Goal: Information Seeking & Learning: Learn about a topic

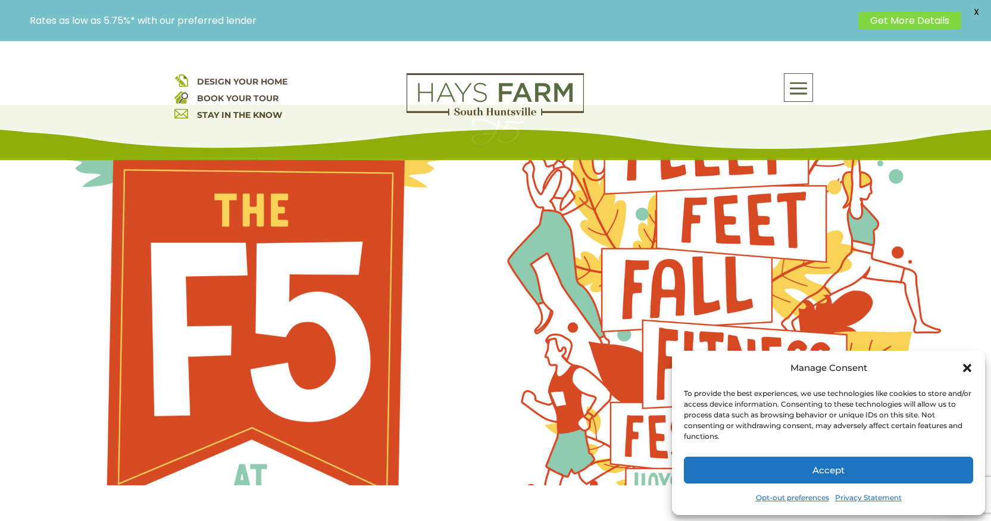
scroll to position [476, 0]
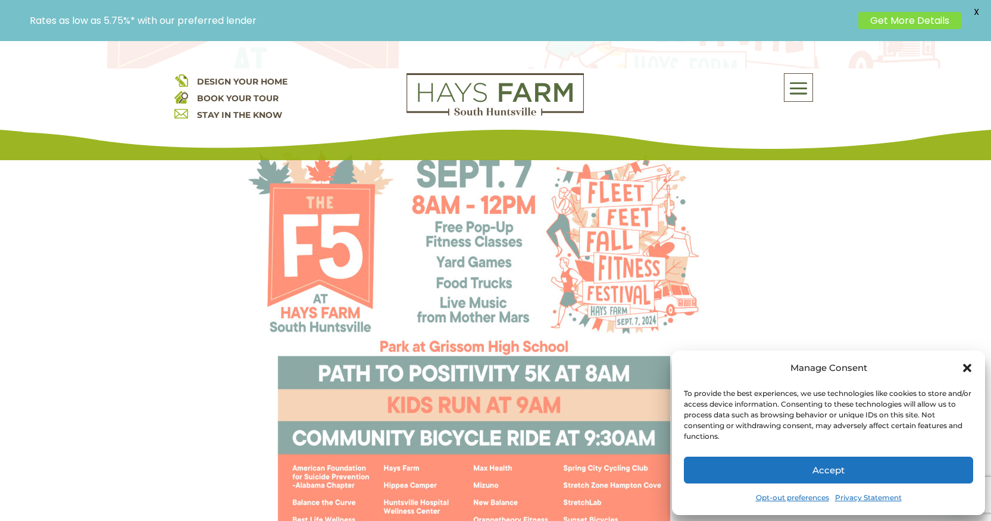
click at [968, 371] on icon "Close dialog" at bounding box center [968, 368] width 12 height 12
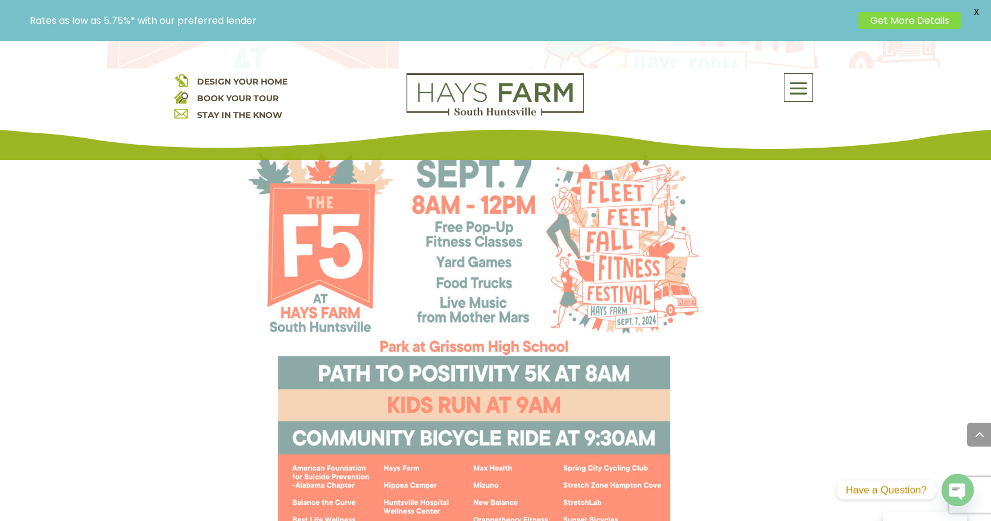
scroll to position [655, 0]
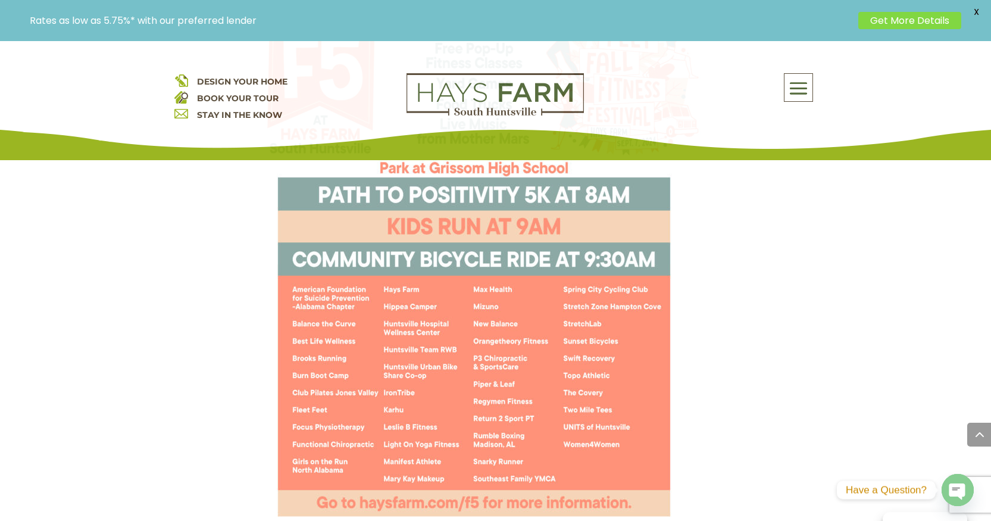
click at [568, 307] on img at bounding box center [474, 260] width 471 height 610
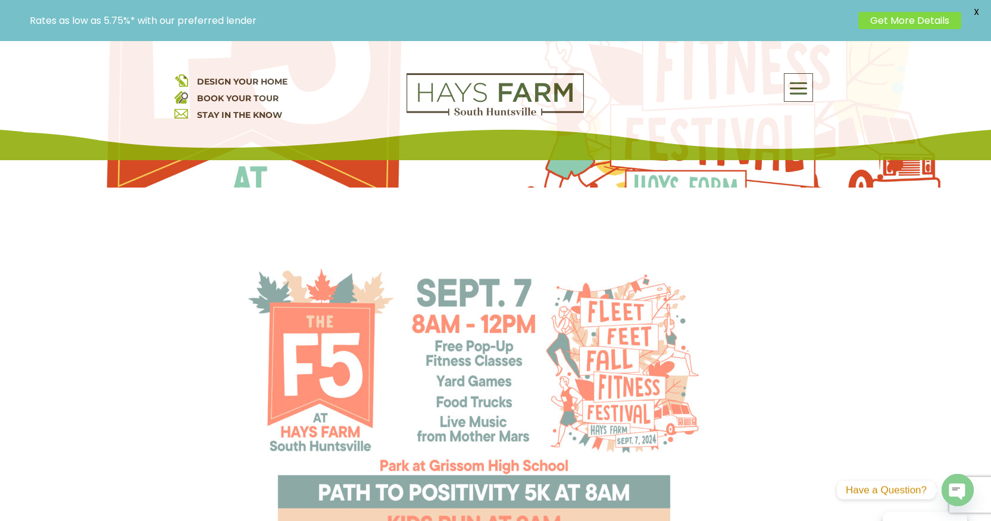
scroll to position [0, 0]
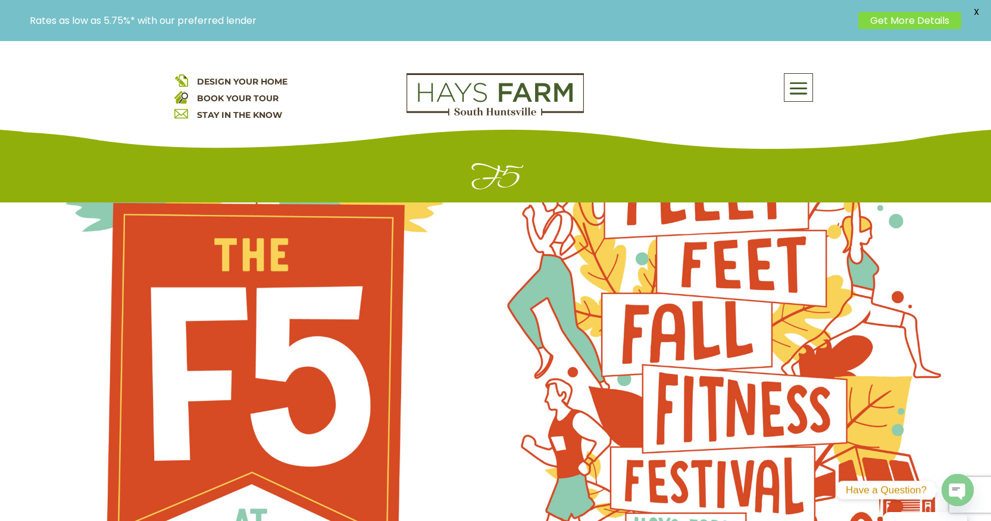
click at [793, 84] on span at bounding box center [799, 88] width 28 height 27
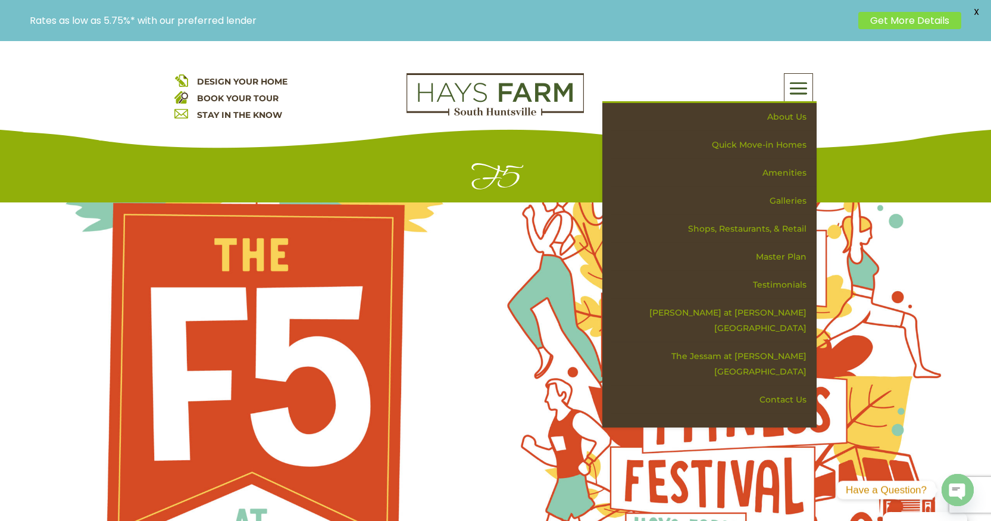
click at [439, 254] on div at bounding box center [495, 366] width 991 height 328
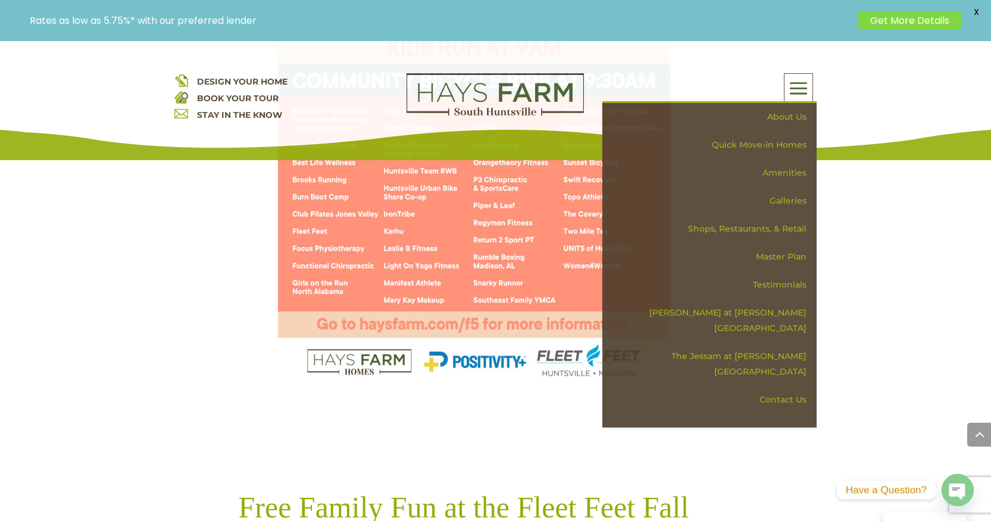
scroll to position [715, 0]
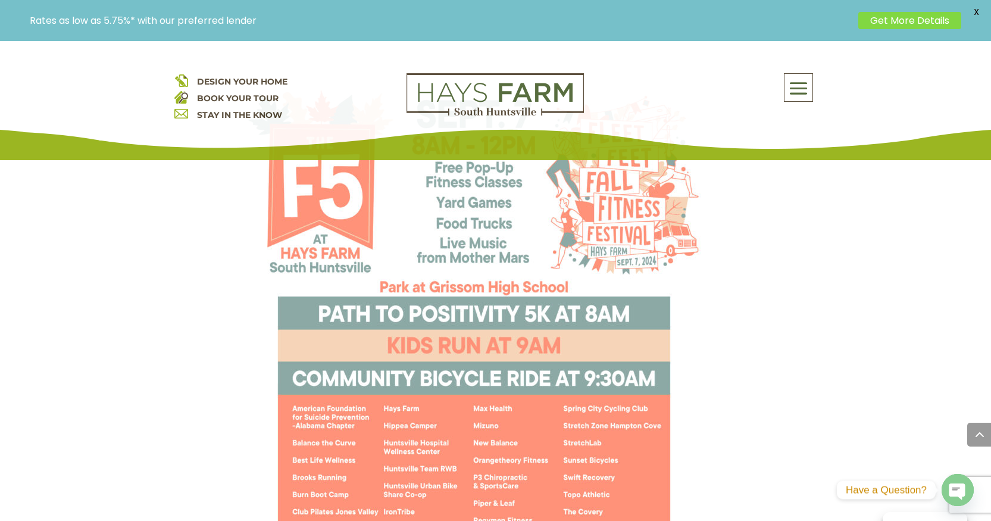
scroll to position [417, 0]
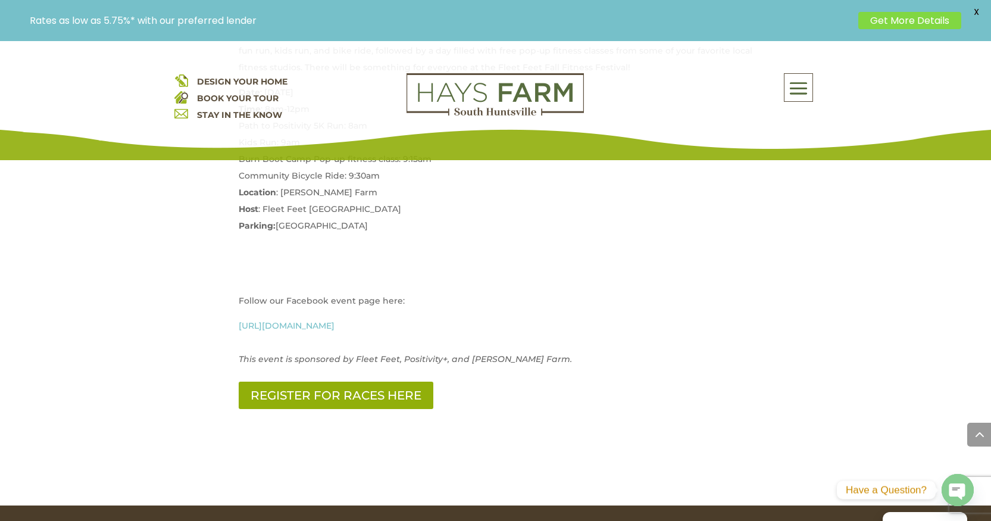
scroll to position [1489, 0]
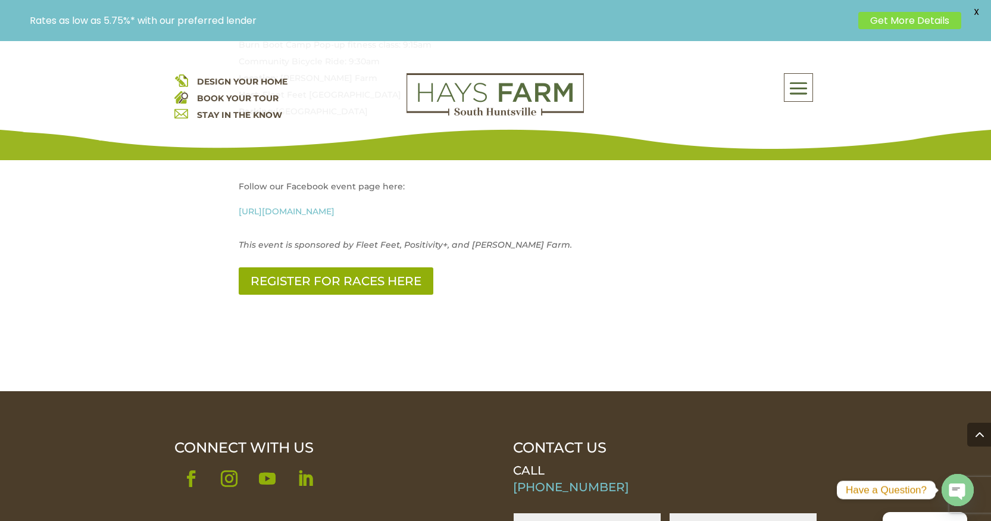
click at [335, 209] on link "[URL][DOMAIN_NAME]" at bounding box center [287, 211] width 96 height 11
